Goal: Information Seeking & Learning: Learn about a topic

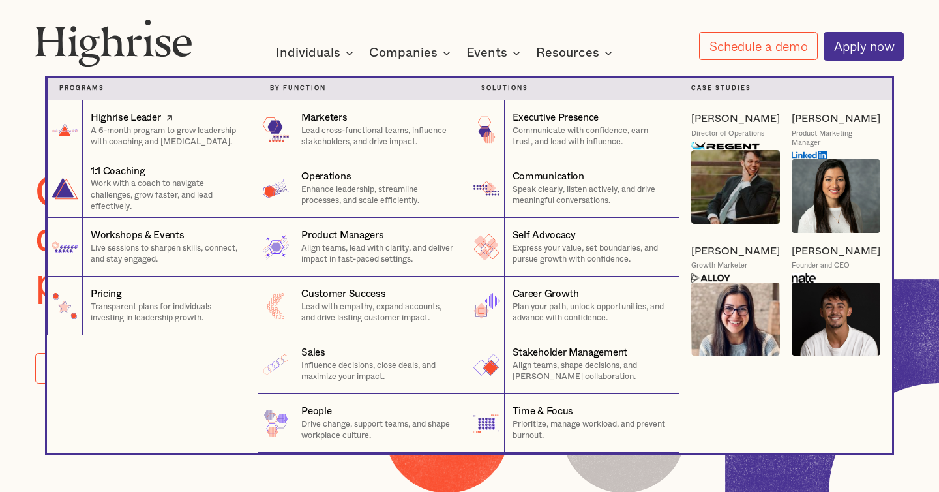
click at [144, 130] on p "A 6-month program to grow leadership with coaching and [MEDICAL_DATA]." at bounding box center [168, 136] width 155 height 23
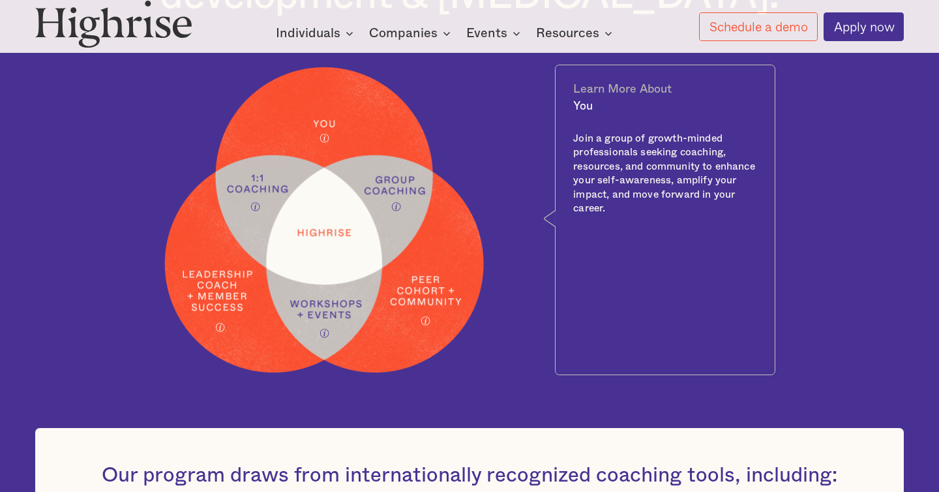
scroll to position [631, 0]
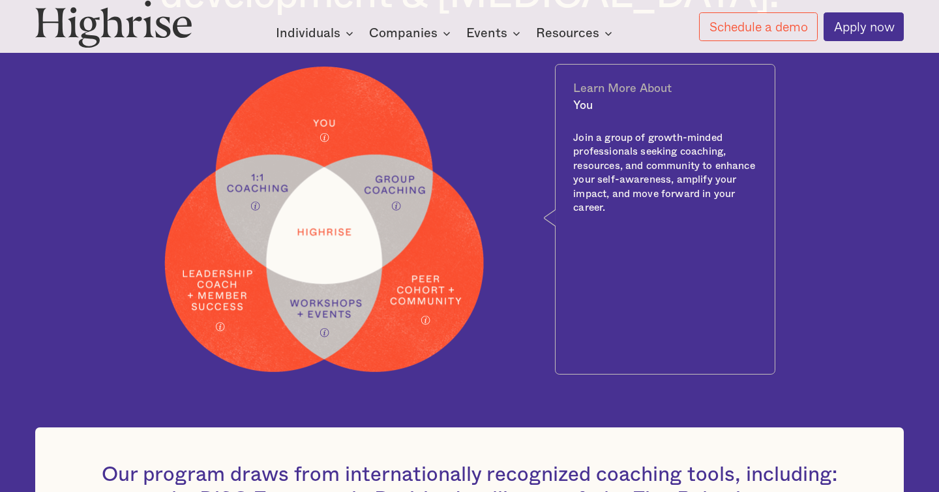
click at [425, 323] on icon at bounding box center [426, 320] width 10 height 10
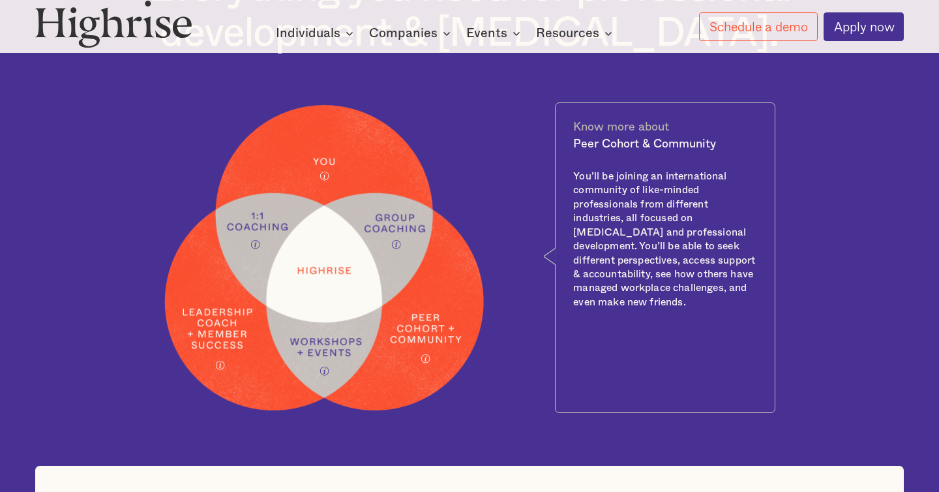
scroll to position [600, 0]
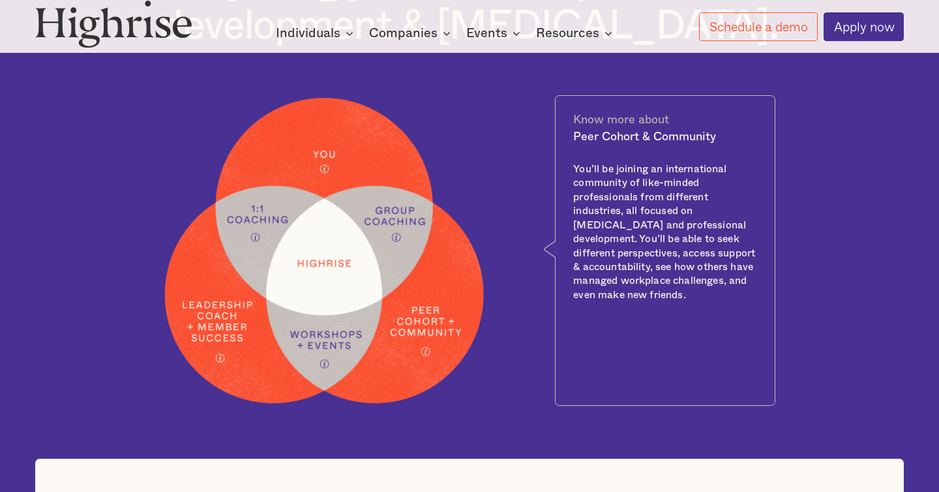
click at [396, 239] on icon at bounding box center [396, 237] width 10 height 10
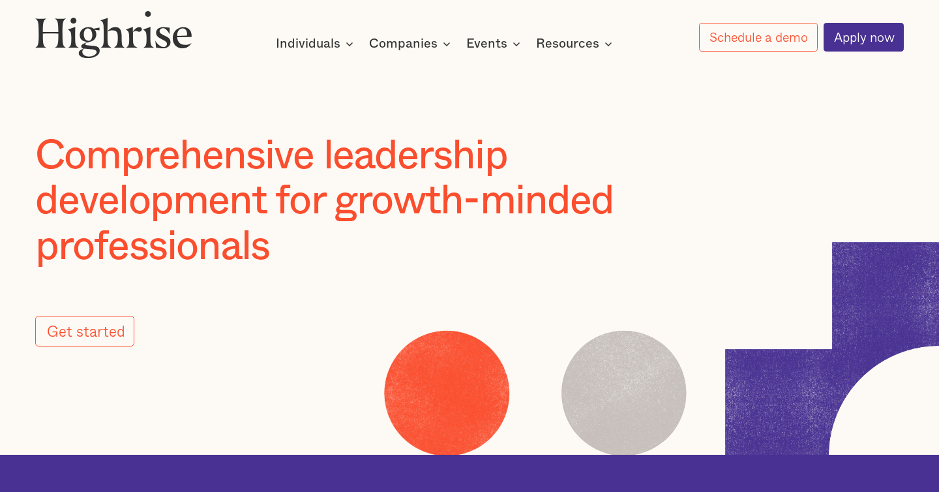
scroll to position [0, 0]
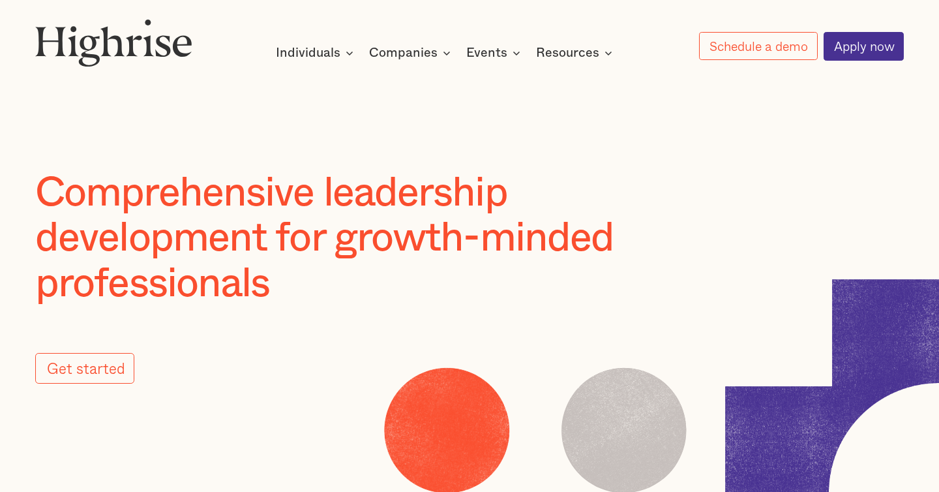
click at [113, 43] on img at bounding box center [113, 43] width 157 height 48
click at [148, 55] on img at bounding box center [113, 43] width 157 height 48
click at [99, 66] on img at bounding box center [113, 43] width 157 height 48
click at [99, 55] on img at bounding box center [113, 43] width 157 height 48
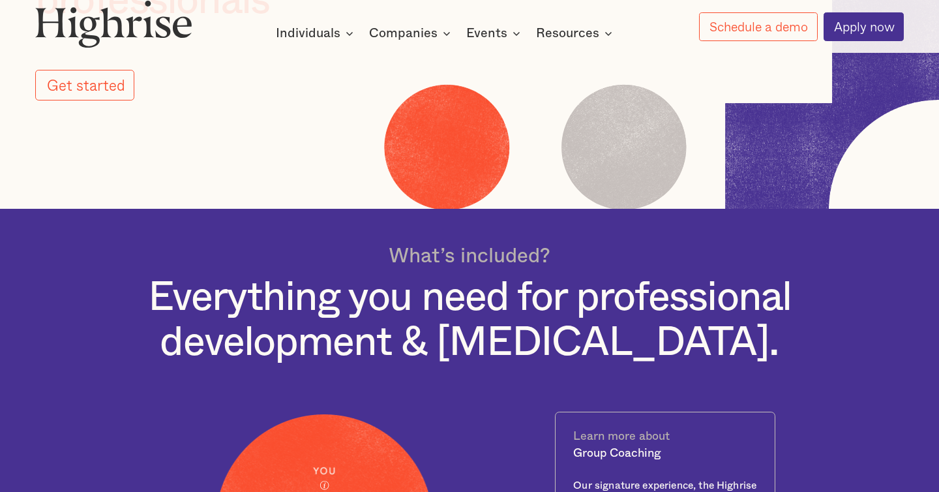
scroll to position [156, 0]
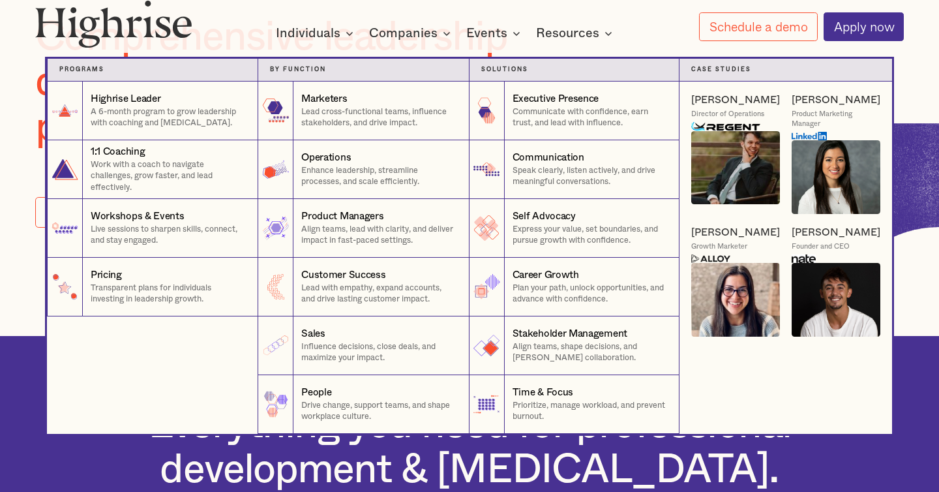
click at [339, 33] on div "Individuals" at bounding box center [308, 33] width 65 height 16
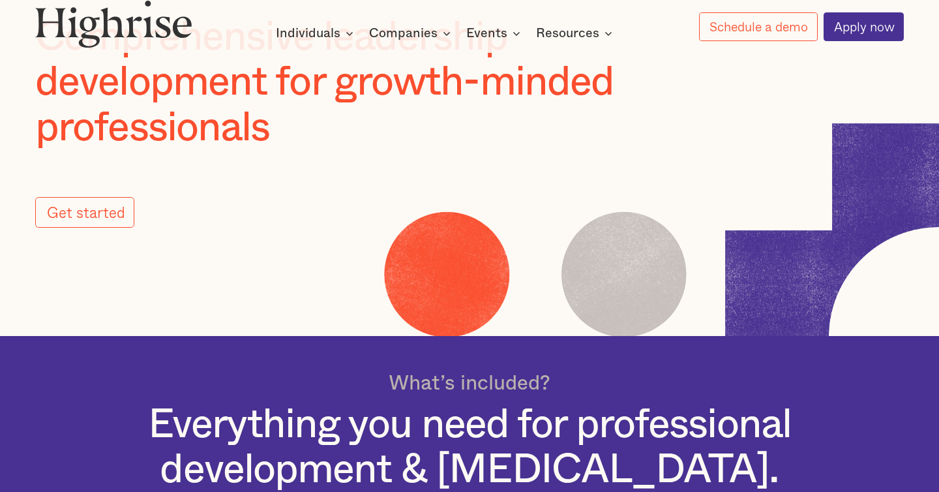
click at [174, 23] on img at bounding box center [113, 24] width 157 height 48
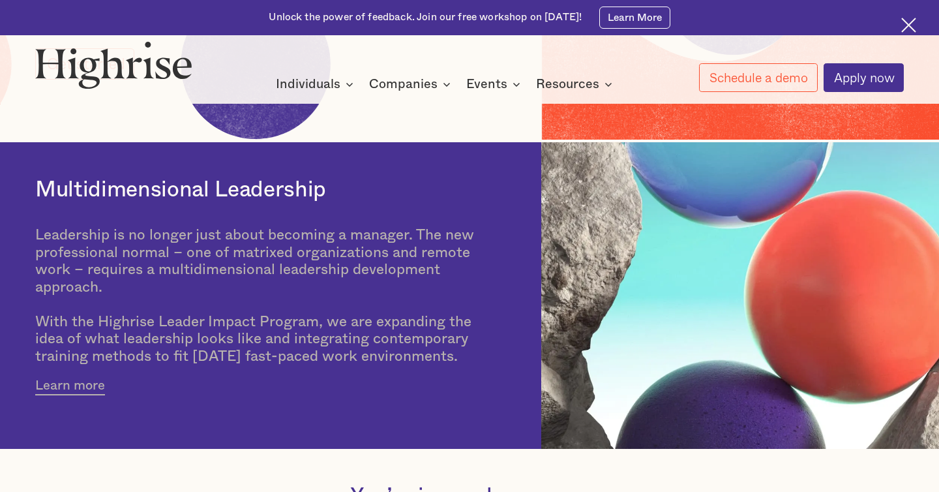
scroll to position [357, 0]
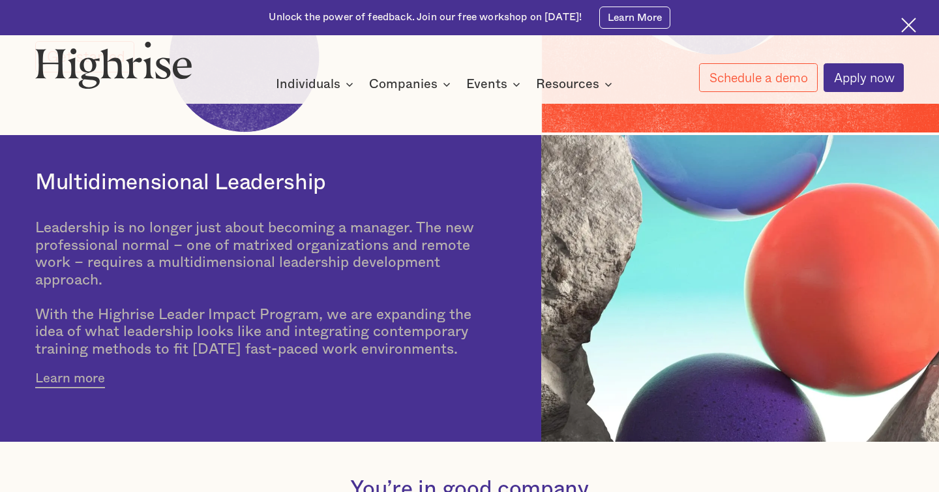
click at [388, 293] on div "Leadership is no longer just about becoming a manager. The new professional nor…" at bounding box center [264, 288] width 459 height 138
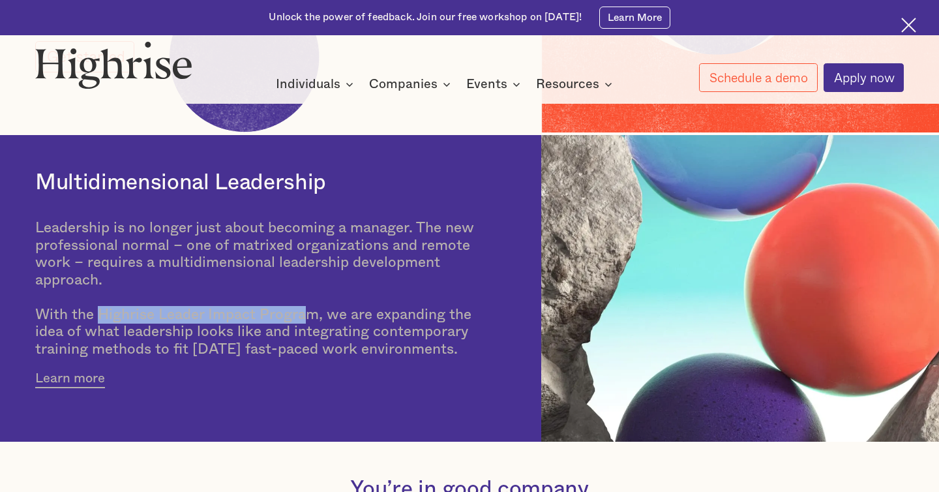
drag, startPoint x: 102, startPoint y: 314, endPoint x: 311, endPoint y: 316, distance: 208.8
click at [311, 316] on div "Leadership is no longer just about becoming a manager. The new professional nor…" at bounding box center [264, 288] width 459 height 138
click at [218, 333] on div "Leadership is no longer just about becoming a manager. The new professional nor…" at bounding box center [264, 288] width 459 height 138
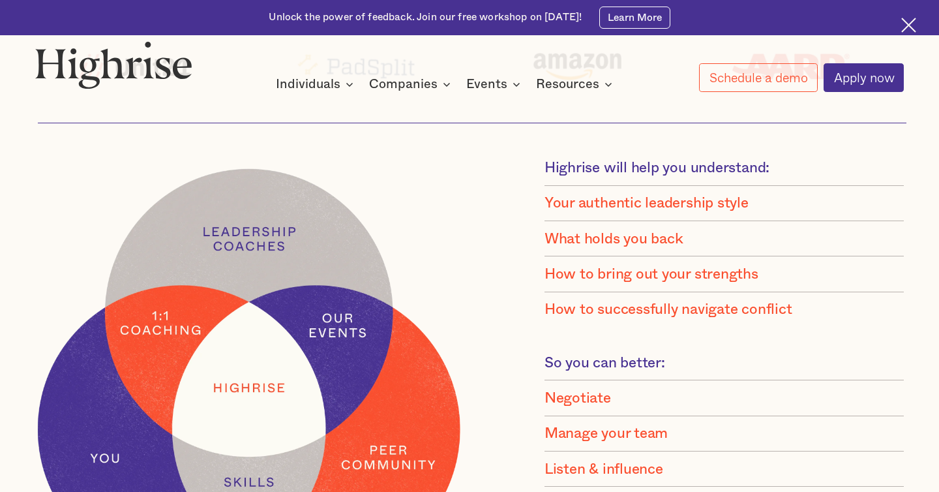
scroll to position [901, 0]
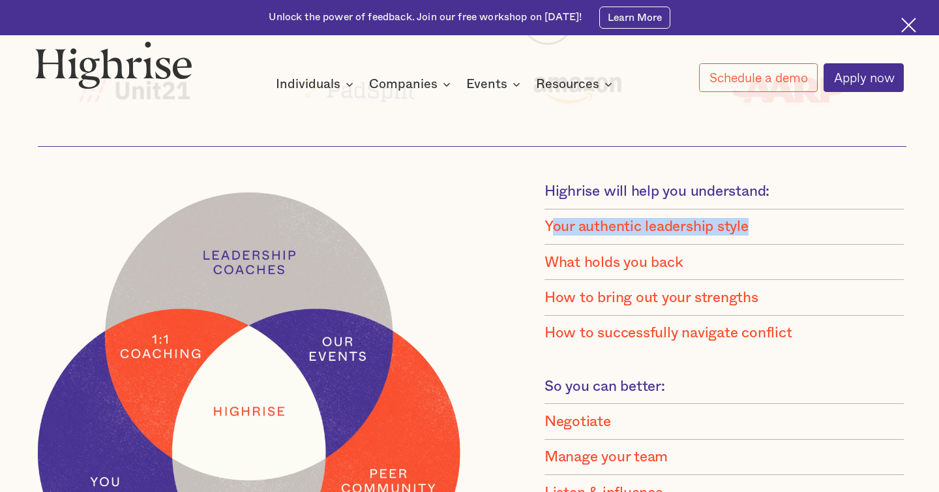
drag, startPoint x: 549, startPoint y: 222, endPoint x: 694, endPoint y: 237, distance: 146.3
click at [694, 237] on li "Your authentic leadership style" at bounding box center [725, 226] width 361 height 35
click at [677, 267] on div "What holds you back" at bounding box center [614, 263] width 139 height 18
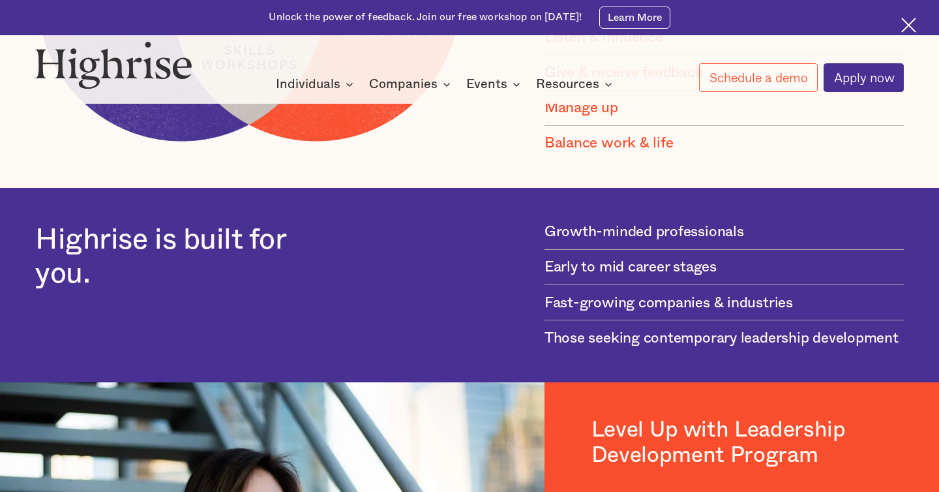
scroll to position [1360, 0]
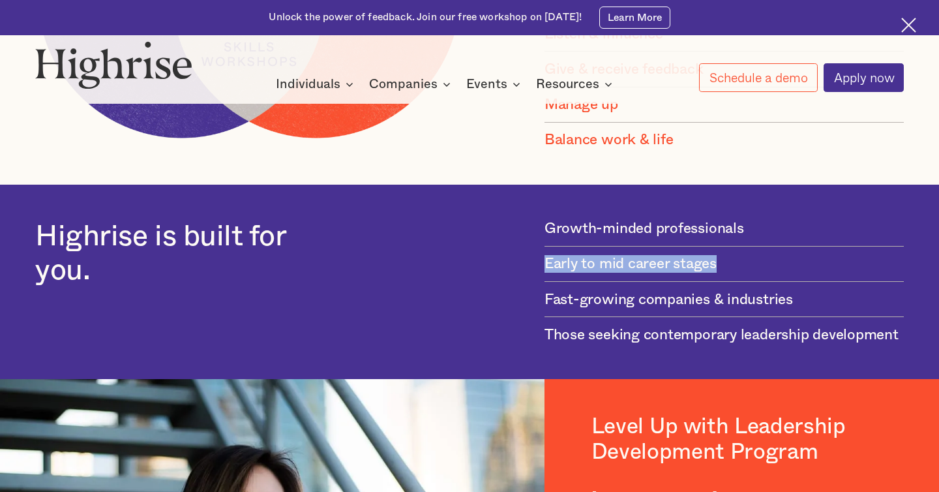
drag, startPoint x: 715, startPoint y: 266, endPoint x: 535, endPoint y: 260, distance: 180.2
click at [535, 260] on div "Highrise is built for you. Growth-minded professionals Early to mid career stag…" at bounding box center [469, 282] width 869 height 124
click at [726, 270] on li "Early to mid career stages" at bounding box center [725, 264] width 361 height 35
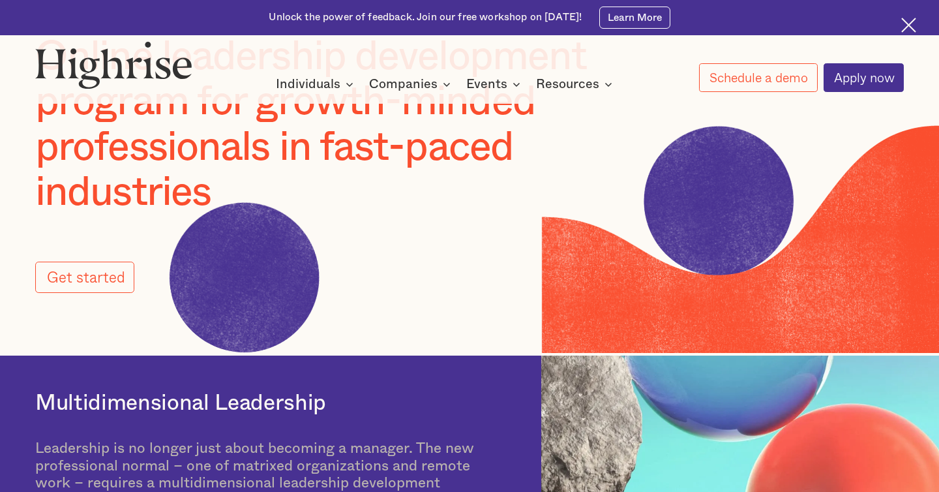
scroll to position [134, 0]
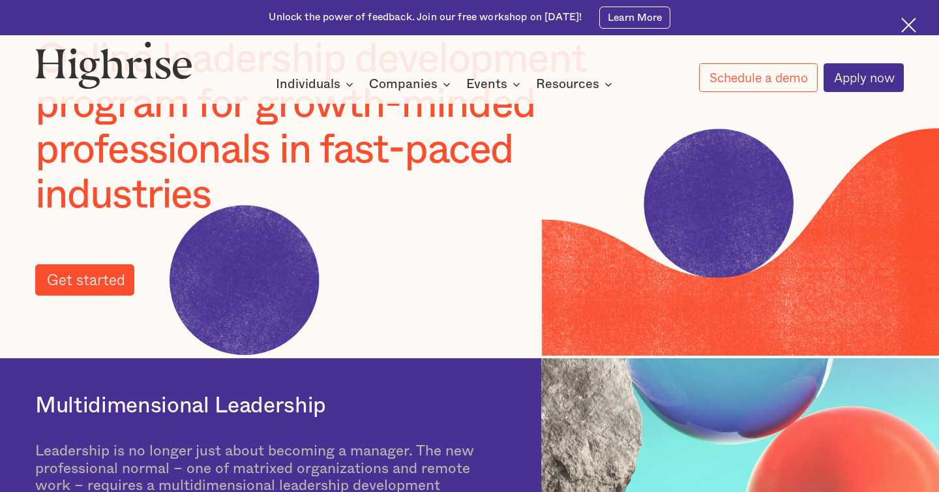
click at [72, 286] on link "Get started" at bounding box center [84, 279] width 99 height 31
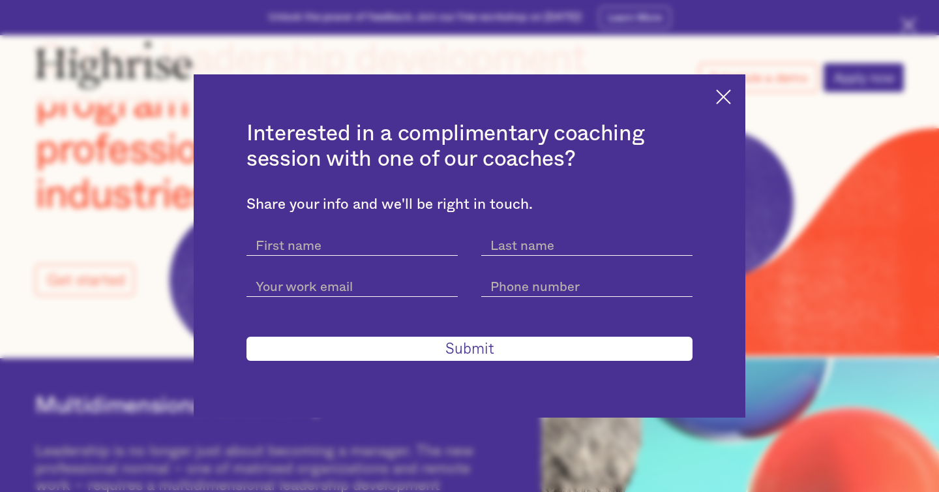
click at [720, 100] on img at bounding box center [723, 96] width 15 height 15
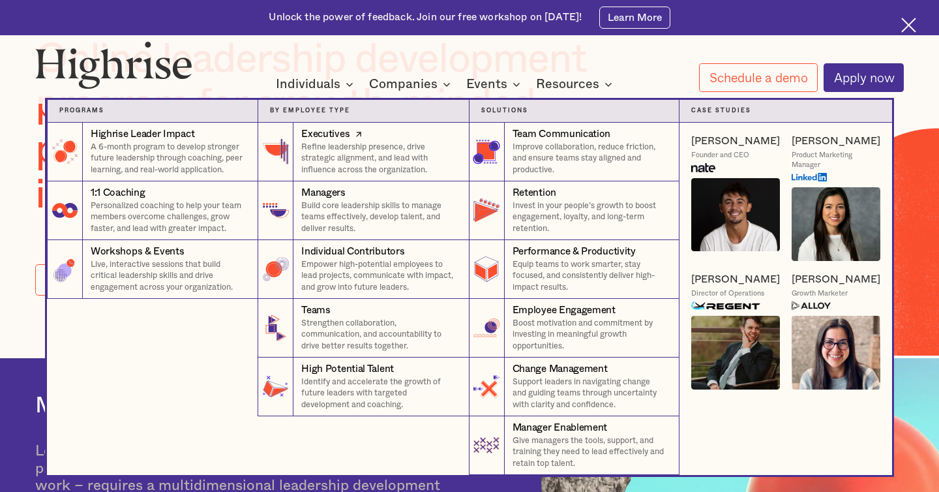
click at [342, 152] on p "Refine leadership presence, drive strategic alignment, and lead with influence …" at bounding box center [378, 159] width 155 height 35
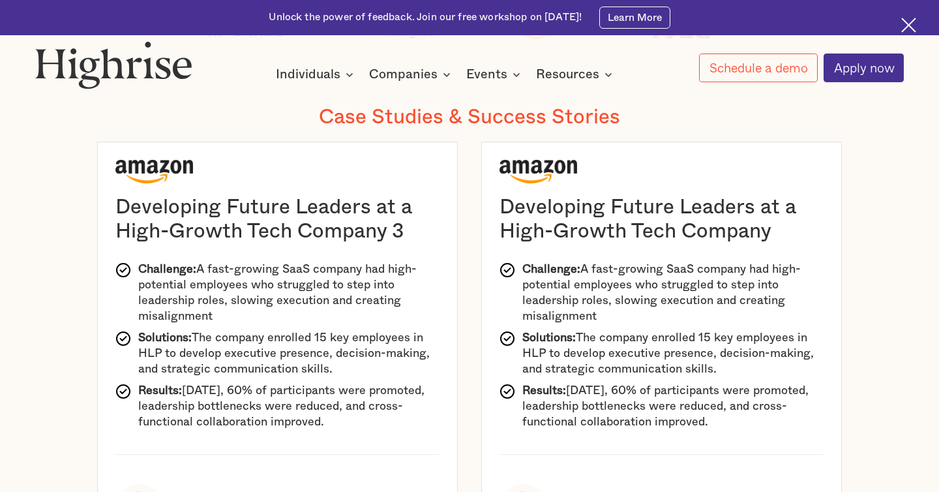
scroll to position [4264, 0]
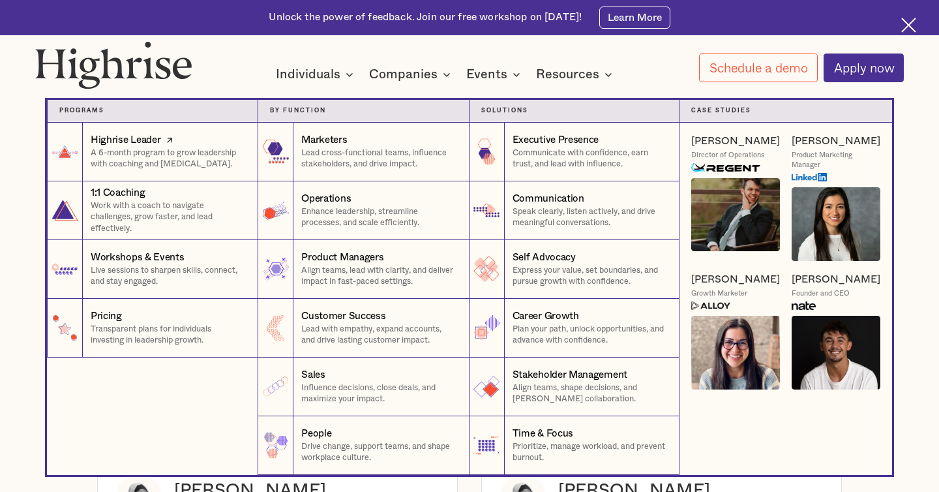
click at [130, 141] on div "Highrise Leader" at bounding box center [126, 140] width 70 height 14
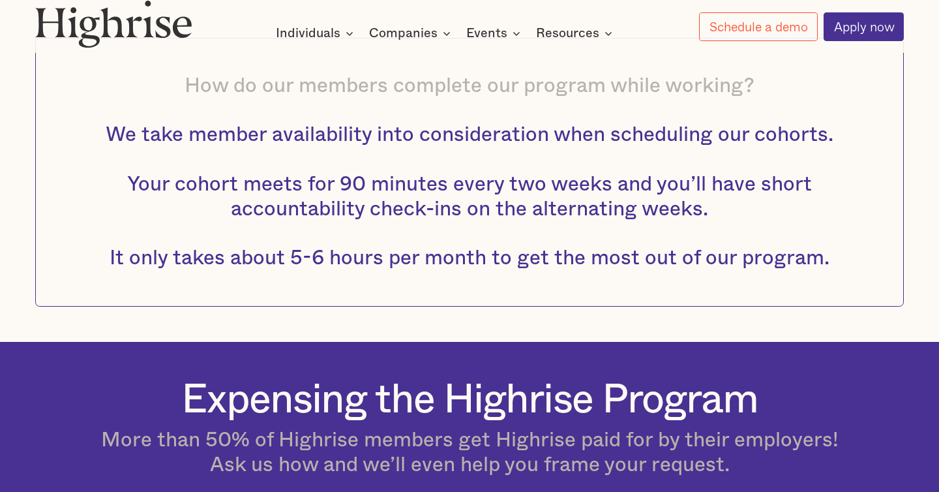
scroll to position [1584, 0]
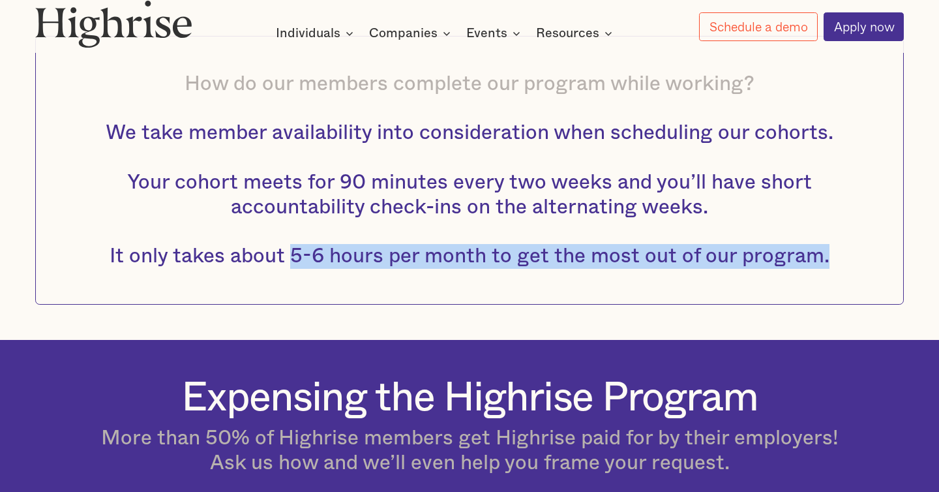
drag, startPoint x: 292, startPoint y: 255, endPoint x: 404, endPoint y: 274, distance: 113.8
click at [404, 274] on div "How do our members complete our program while working? We take member availabil…" at bounding box center [469, 170] width 869 height 269
click at [323, 302] on div "How do our members complete our program while working? We take member availabil…" at bounding box center [469, 170] width 869 height 269
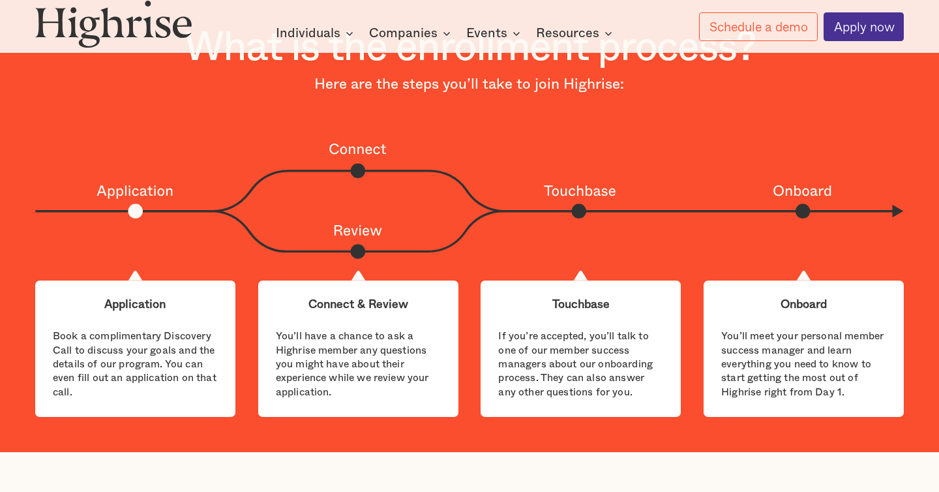
scroll to position [3040, 0]
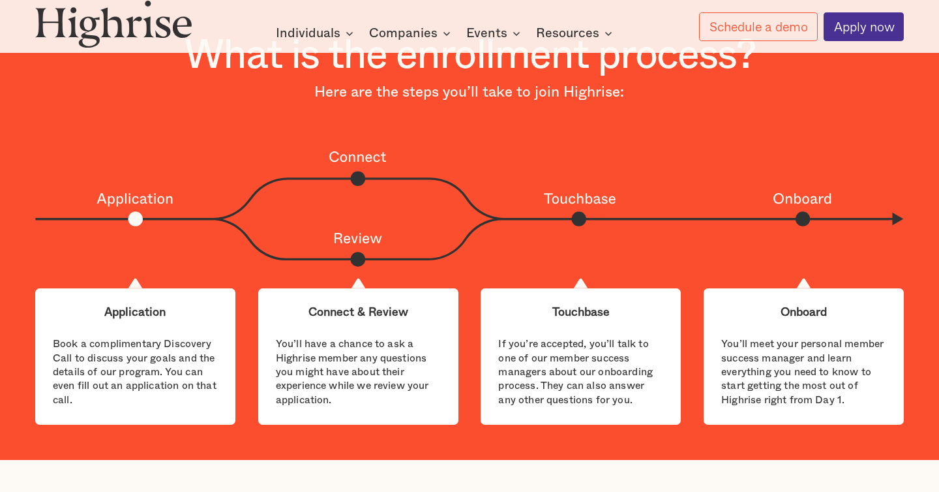
click at [468, 139] on div "What is the enrollment process? Here are the steps you’ll take to join Highrise:" at bounding box center [470, 90] width 572 height 115
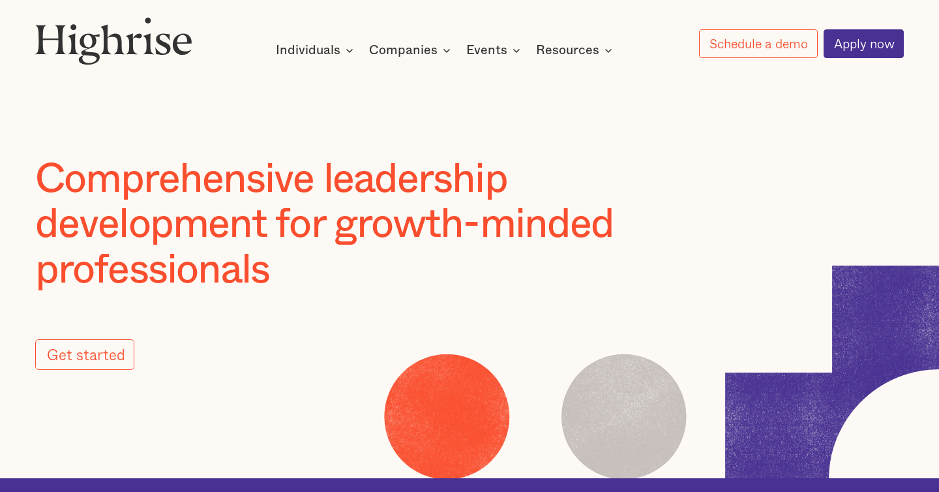
scroll to position [0, 0]
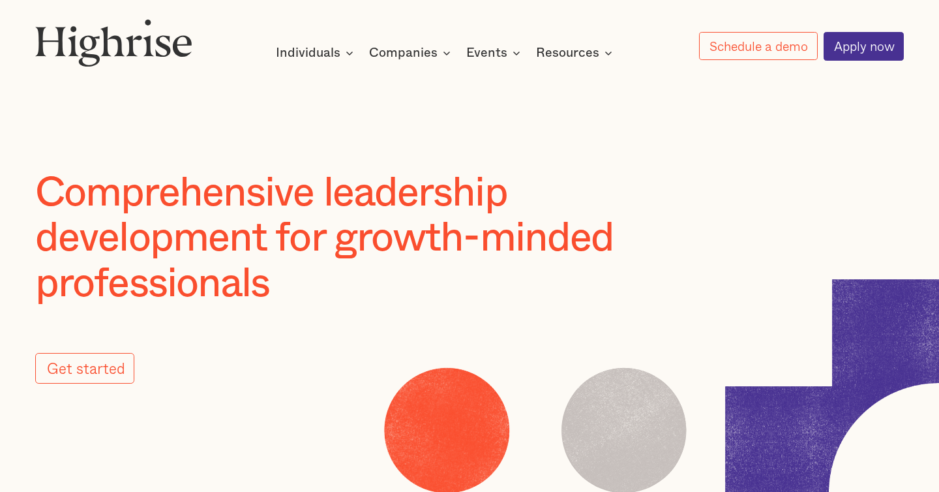
click at [125, 50] on img at bounding box center [113, 43] width 157 height 48
click at [160, 40] on img at bounding box center [113, 43] width 157 height 48
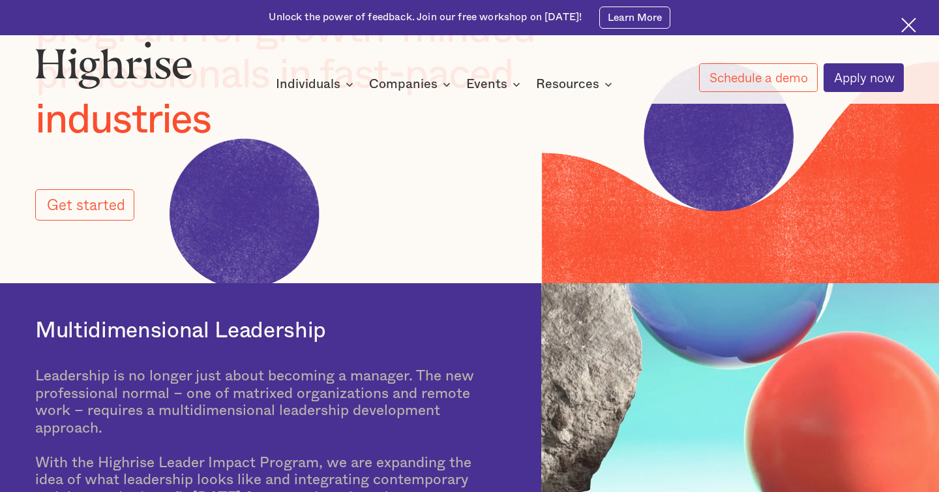
scroll to position [200, 0]
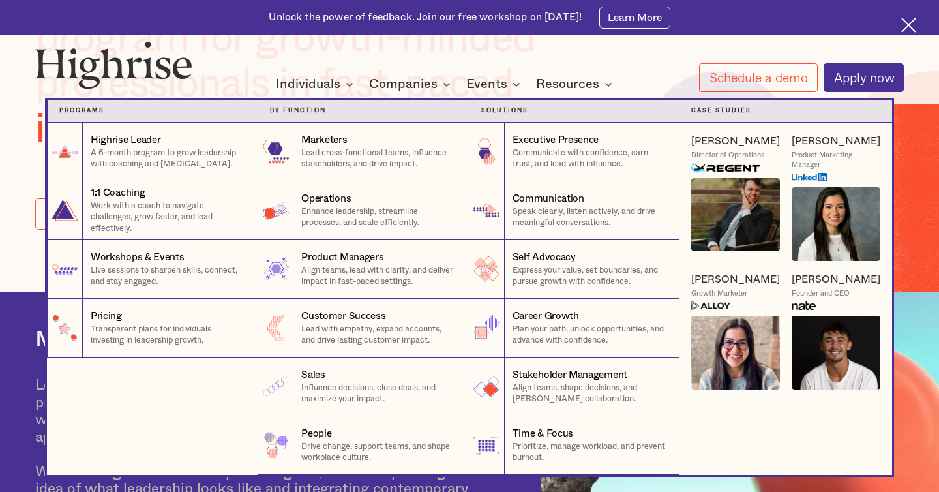
click at [514, 84] on nav "Programs 1 Highrise Leader A 6-month program to grow leadership with coaching a…" at bounding box center [469, 275] width 783 height 399
click at [257, 78] on nav "Programs 1 Highrise Leader A 6-month program to grow leadership with coaching a…" at bounding box center [469, 275] width 783 height 399
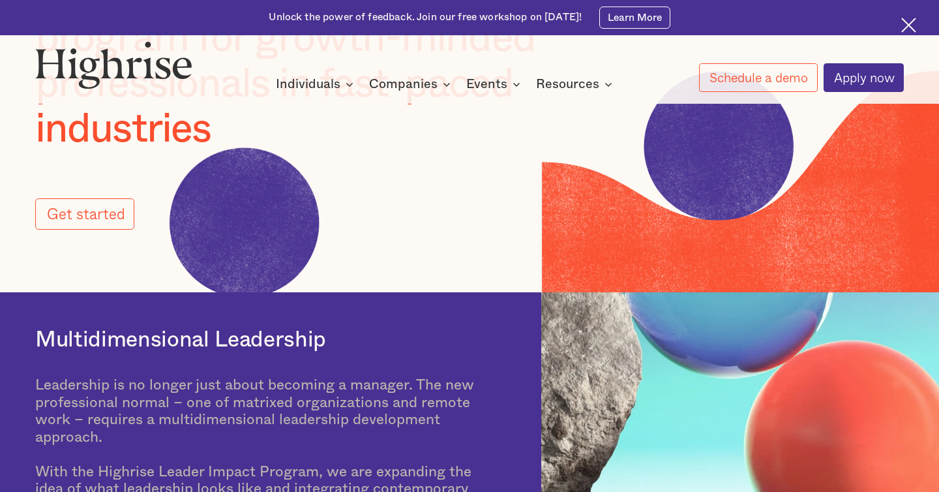
click at [76, 219] on link "Get started" at bounding box center [84, 213] width 99 height 31
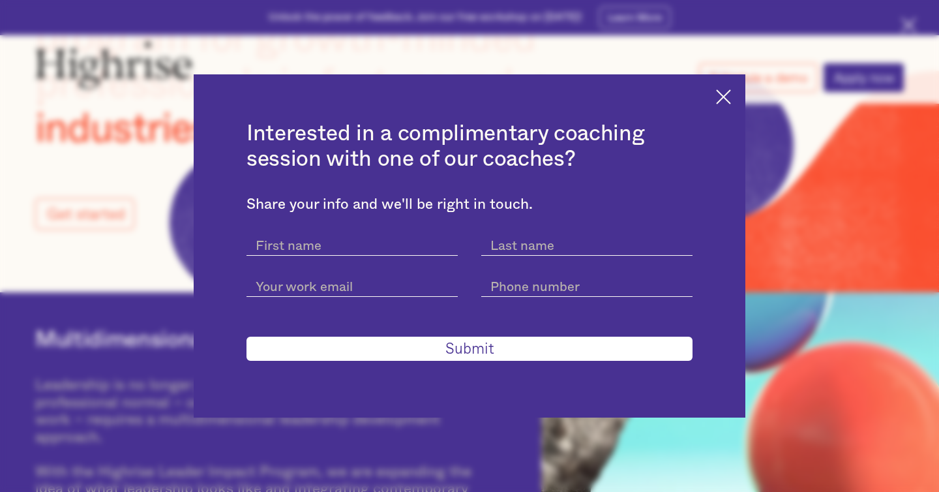
click at [722, 100] on img at bounding box center [723, 96] width 15 height 15
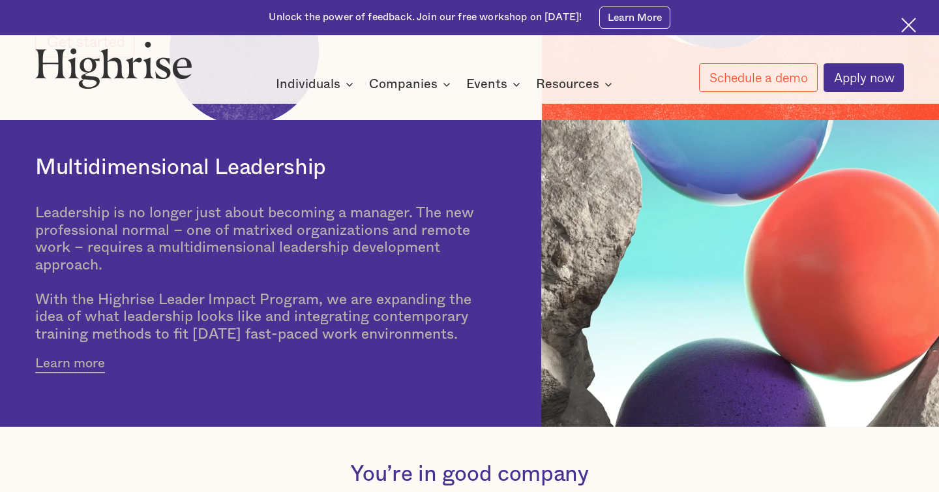
scroll to position [376, 0]
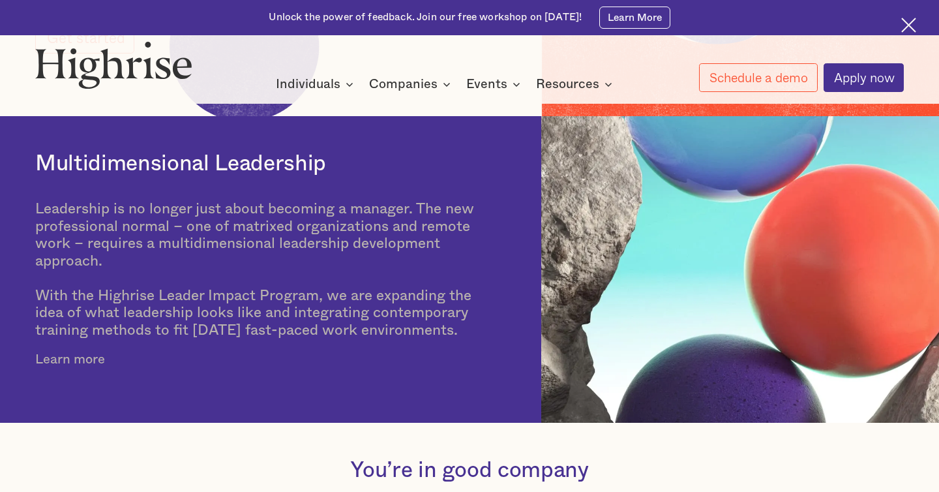
click at [90, 356] on link "Learn more" at bounding box center [70, 360] width 70 height 19
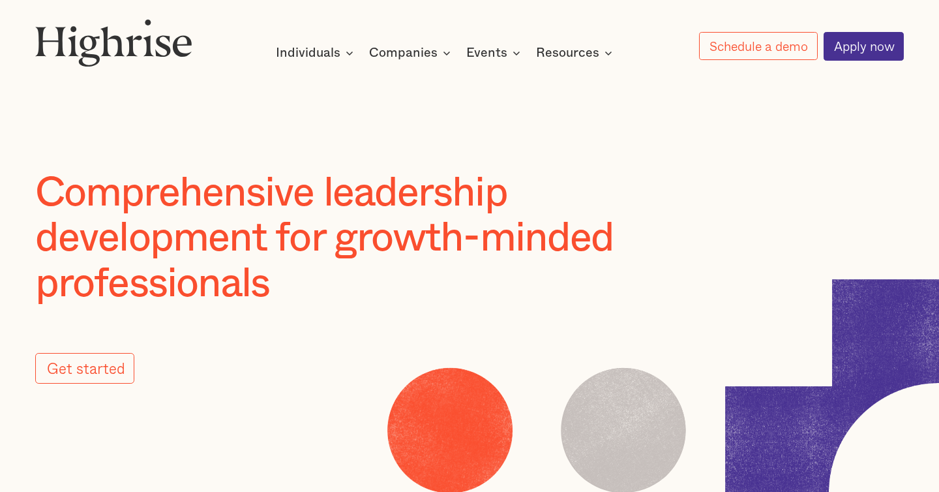
click at [214, 127] on div at bounding box center [469, 123] width 939 height 94
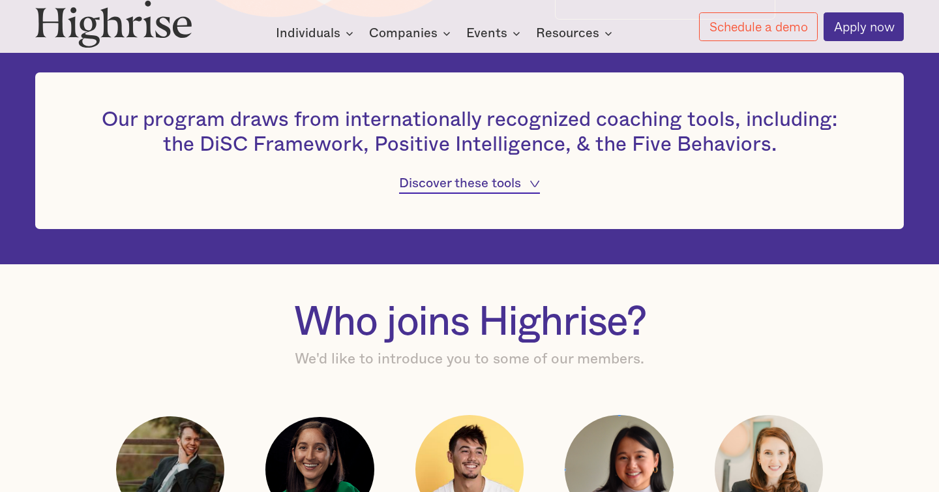
scroll to position [988, 0]
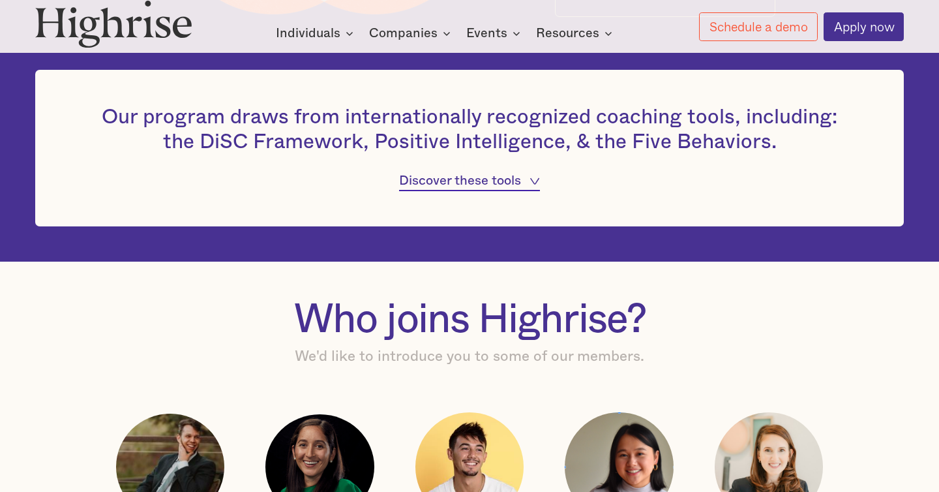
click at [535, 178] on icon at bounding box center [535, 180] width 10 height 7
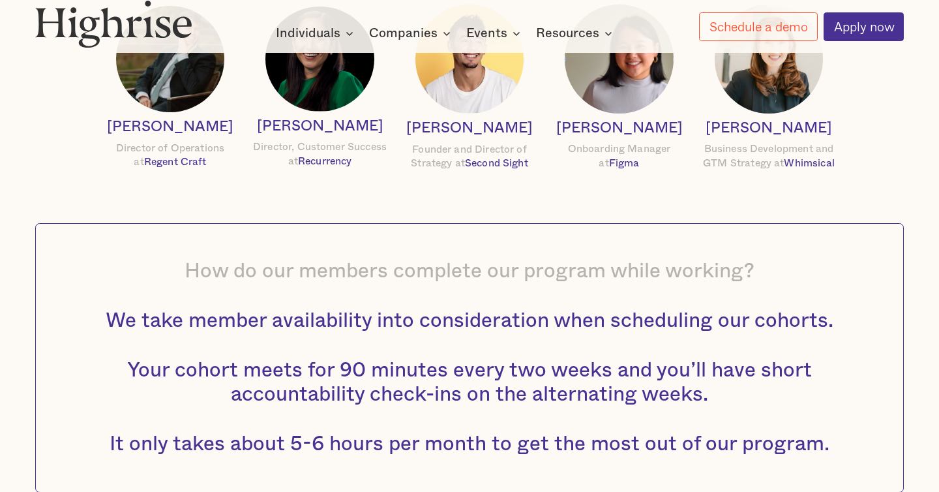
scroll to position [0, 0]
